Goal: Contribute content

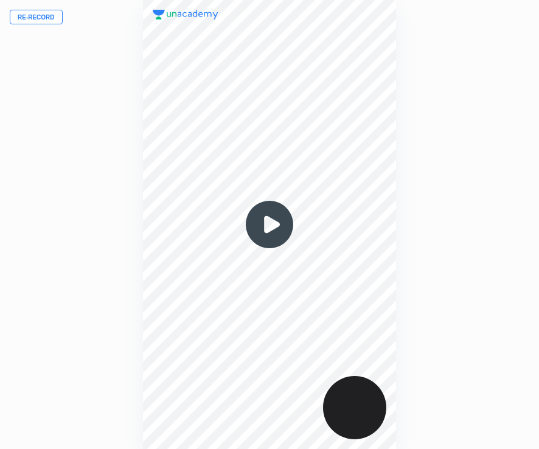
scroll to position [449, 344]
click at [33, 18] on button "Re-record" at bounding box center [36, 17] width 53 height 15
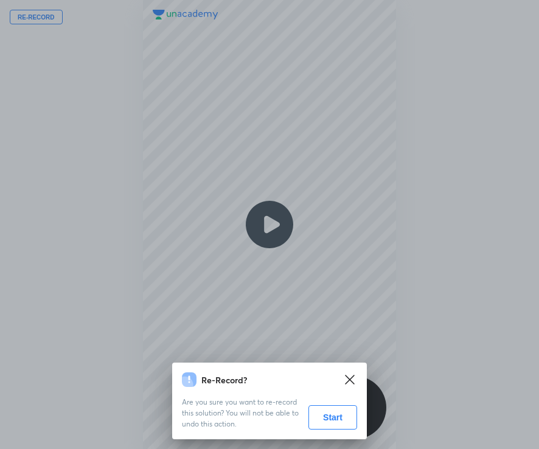
click at [326, 419] on button "Start" at bounding box center [332, 417] width 49 height 24
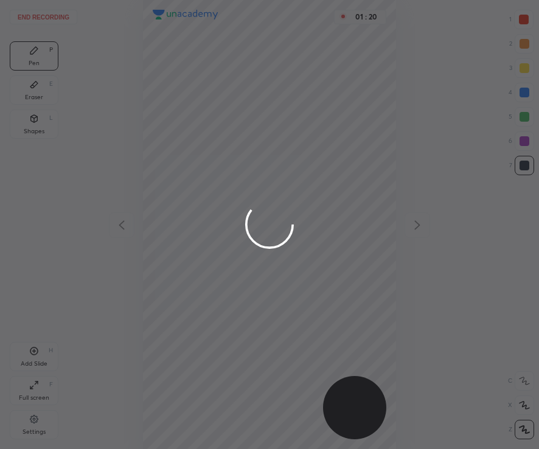
click at [349, 245] on div at bounding box center [269, 224] width 539 height 449
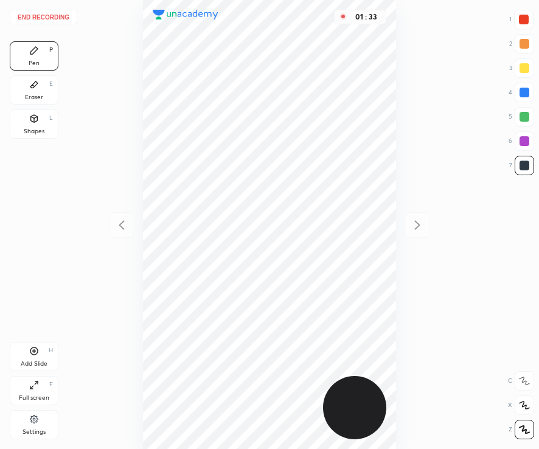
click at [38, 90] on div "Eraser E" at bounding box center [34, 89] width 49 height 29
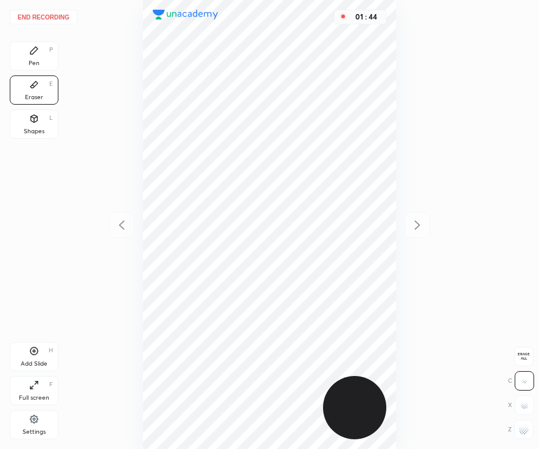
drag, startPoint x: 35, startPoint y: 59, endPoint x: 29, endPoint y: 53, distance: 9.0
click at [35, 57] on div "Pen P" at bounding box center [34, 55] width 49 height 29
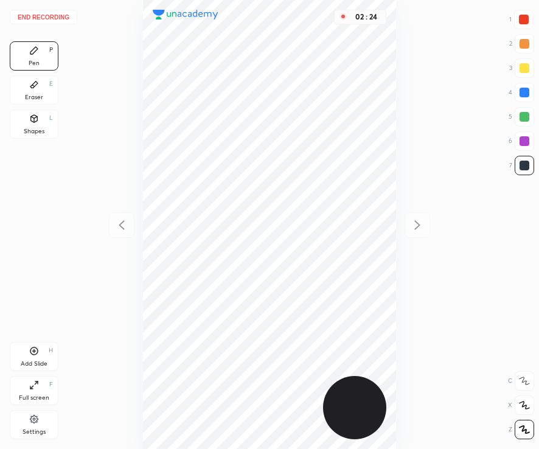
click at [29, 353] on div "Add Slide H" at bounding box center [34, 356] width 49 height 29
click at [119, 225] on icon at bounding box center [121, 225] width 5 height 9
click at [31, 90] on div "Eraser E" at bounding box center [34, 89] width 49 height 29
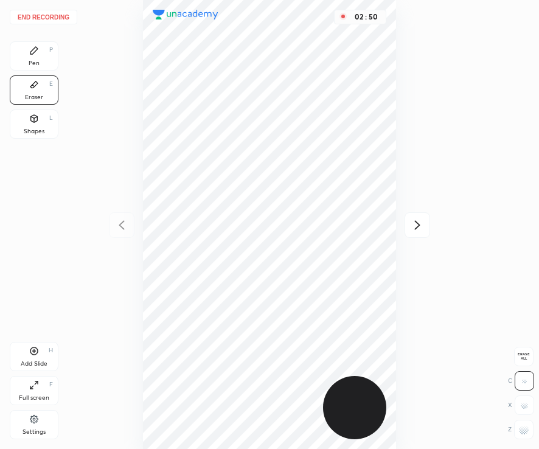
drag, startPoint x: 40, startPoint y: 351, endPoint x: 37, endPoint y: 345, distance: 6.8
click at [41, 351] on div "Add Slide H" at bounding box center [34, 356] width 49 height 29
click at [43, 49] on div "Pen P" at bounding box center [34, 55] width 49 height 29
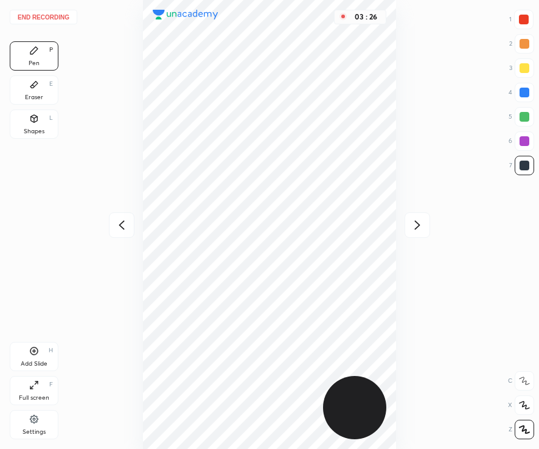
click at [124, 225] on icon at bounding box center [121, 225] width 15 height 15
click at [44, 352] on div "Add Slide H" at bounding box center [34, 356] width 49 height 29
click at [124, 223] on icon at bounding box center [121, 225] width 15 height 15
click at [416, 225] on icon at bounding box center [417, 225] width 15 height 15
click at [417, 223] on icon at bounding box center [416, 225] width 5 height 9
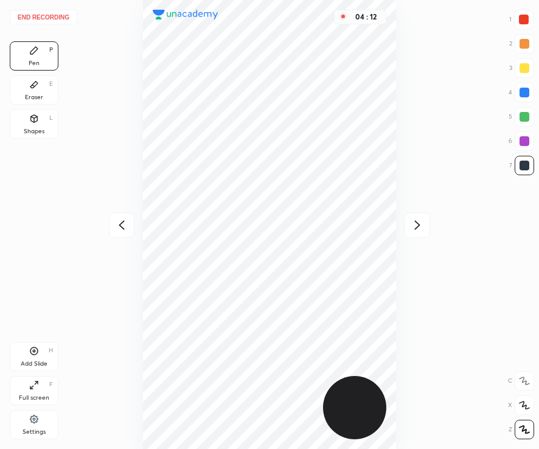
click at [38, 352] on icon at bounding box center [34, 351] width 10 height 10
click at [31, 359] on div "Add Slide H" at bounding box center [34, 356] width 49 height 29
click at [124, 224] on icon at bounding box center [121, 225] width 15 height 15
click at [419, 223] on icon at bounding box center [417, 225] width 15 height 15
click at [37, 359] on div "Add Slide H" at bounding box center [34, 356] width 49 height 29
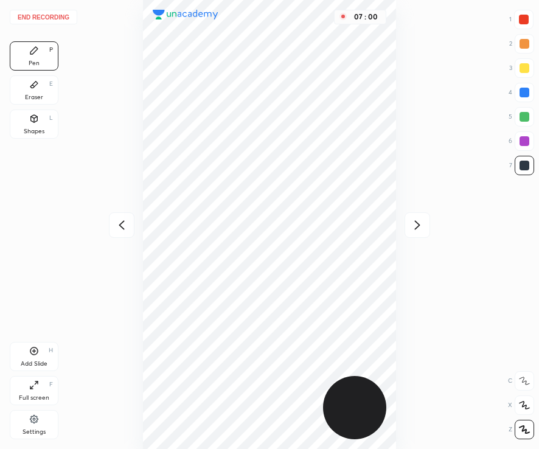
click at [48, 18] on button "End recording" at bounding box center [44, 17] width 68 height 15
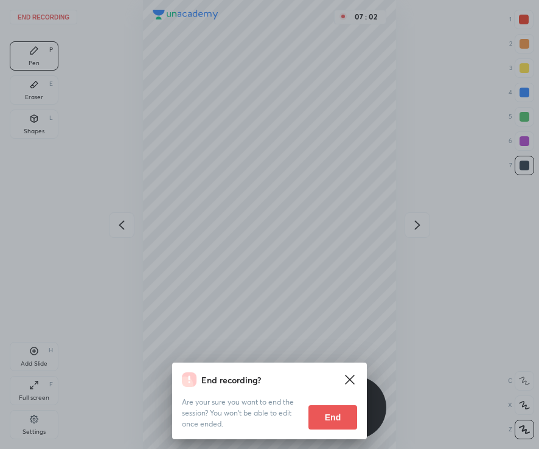
click at [333, 420] on button "End" at bounding box center [332, 417] width 49 height 24
